Goal: Navigation & Orientation: Understand site structure

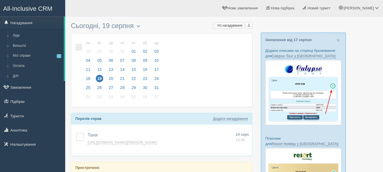
click at [44, 13] on link "All-Inclusive CRM" at bounding box center [32, 8] width 65 height 16
click at [23, 140] on link "Налаштування" at bounding box center [32, 144] width 65 height 12
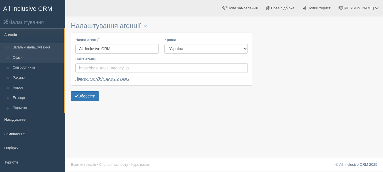
click at [29, 59] on link "Офіси" at bounding box center [37, 58] width 54 height 10
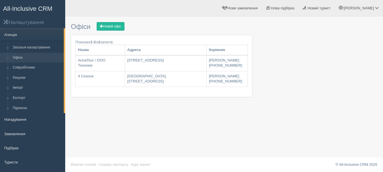
click at [48, 6] on span "All-Inclusive CRM" at bounding box center [27, 8] width 49 height 7
